Goal: Complete application form: Complete application form

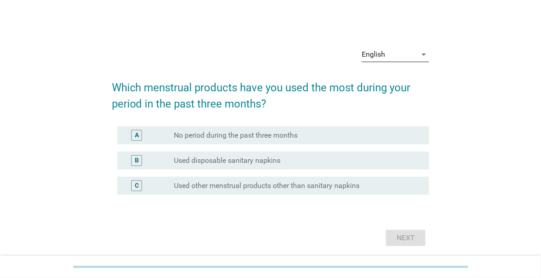
click at [406, 62] on div "English" at bounding box center [389, 54] width 55 height 14
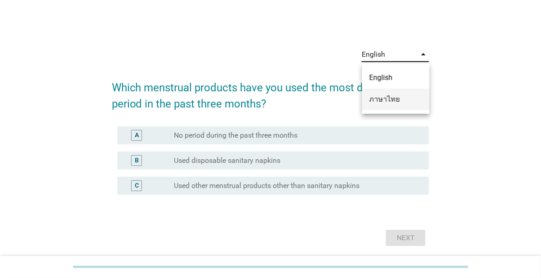
click at [404, 103] on div "ภาษาไทย" at bounding box center [395, 99] width 53 height 11
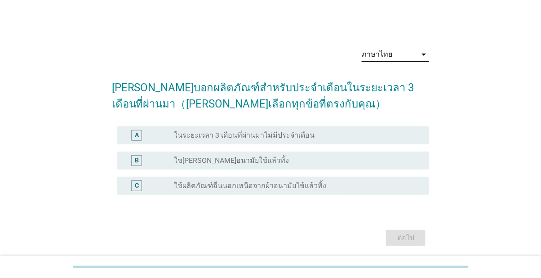
click at [137, 165] on div "B" at bounding box center [137, 159] width 4 height 9
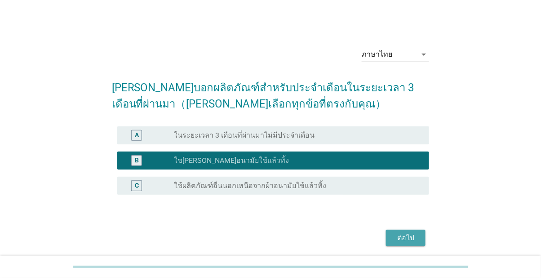
click at [399, 246] on button "ต่อไป" at bounding box center [406, 238] width 40 height 16
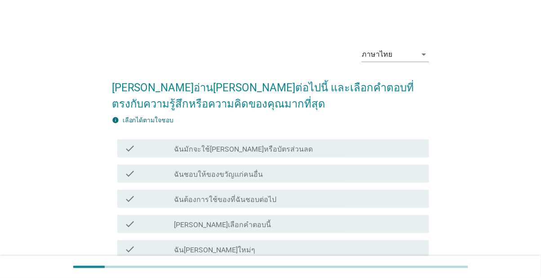
click at [136, 151] on div "check" at bounding box center [148, 148] width 49 height 11
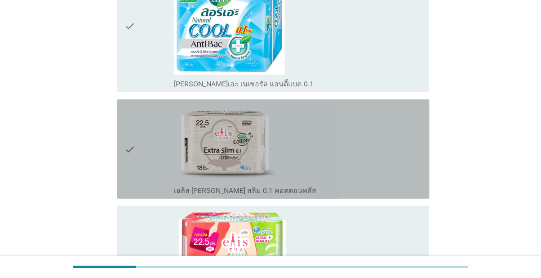
scroll to position [696, 0]
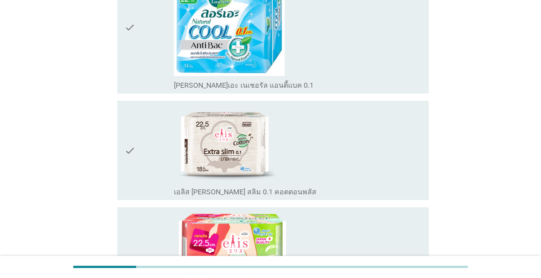
click at [146, 90] on div "check" at bounding box center [148, 27] width 49 height 125
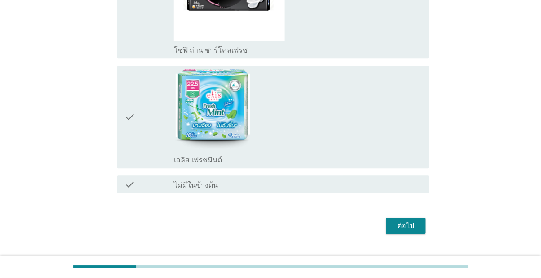
scroll to position [1328, 0]
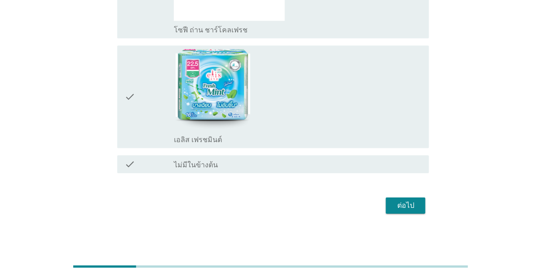
click at [418, 277] on div at bounding box center [270, 267] width 541 height 22
click at [417, 211] on div "ต่อไป" at bounding box center [405, 205] width 25 height 11
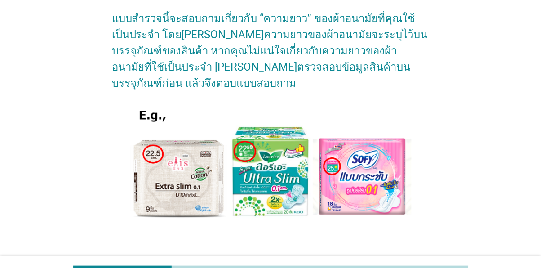
scroll to position [73, 0]
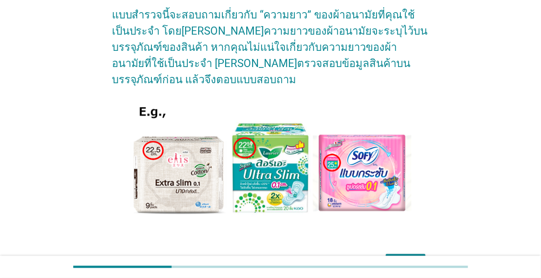
click at [415, 267] on div "ต่อไป" at bounding box center [405, 262] width 25 height 11
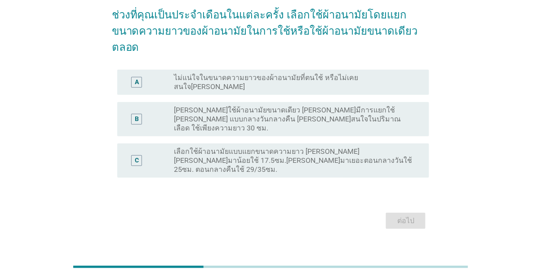
scroll to position [0, 0]
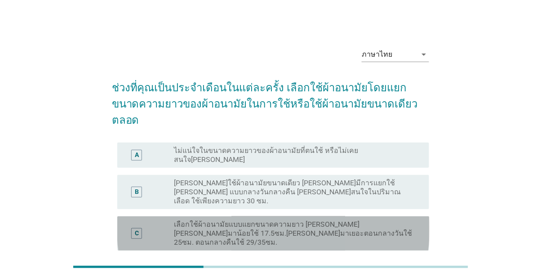
click at [394, 220] on label "เลือกใช้ผ้าอนามัยแบบแยกขนาดความยาว [PERSON_NAME] [PERSON_NAME]มาน้อยใช้ 17.5ซม.…" at bounding box center [294, 233] width 241 height 27
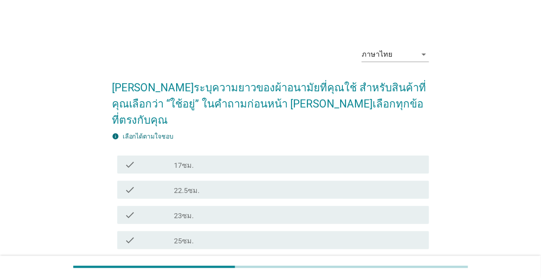
click at [351, 234] on div "check_box_outline_blank 25ซม." at bounding box center [298, 239] width 248 height 11
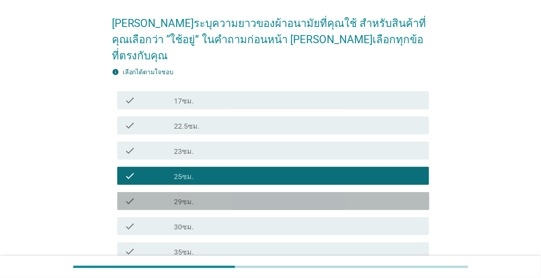
scroll to position [92, 0]
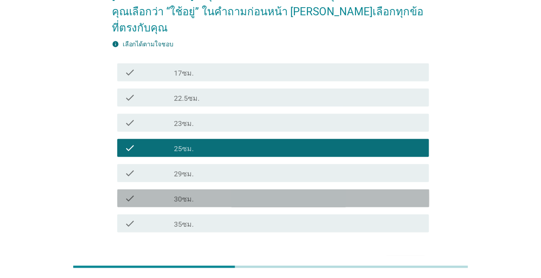
click at [387, 193] on div "check_box_outline_blank 30ซม." at bounding box center [298, 198] width 248 height 11
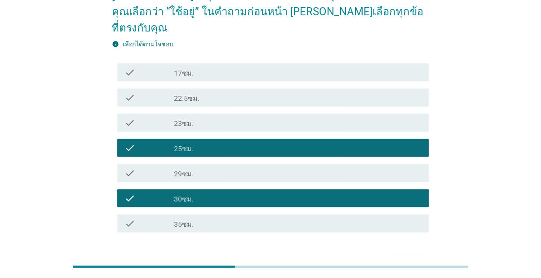
click at [406, 259] on div "ต่อไป" at bounding box center [405, 264] width 25 height 11
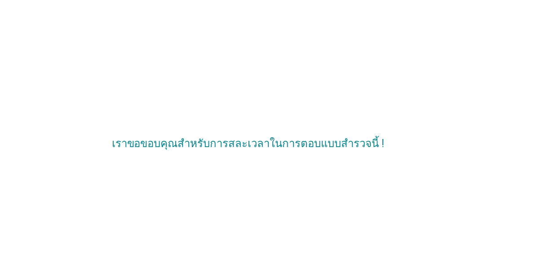
scroll to position [0, 0]
